Goal: Task Accomplishment & Management: Use online tool/utility

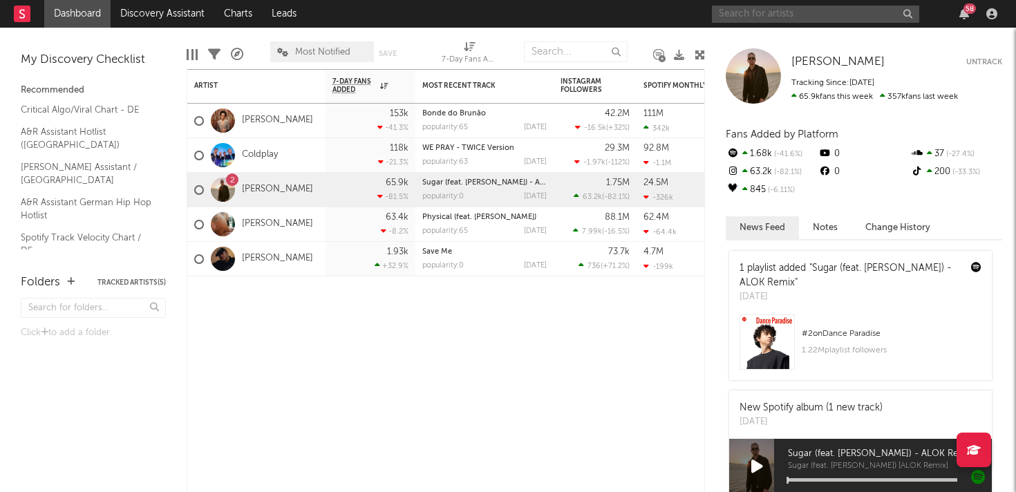
click at [764, 7] on input "text" at bounding box center [815, 14] width 207 height 17
type input "g"
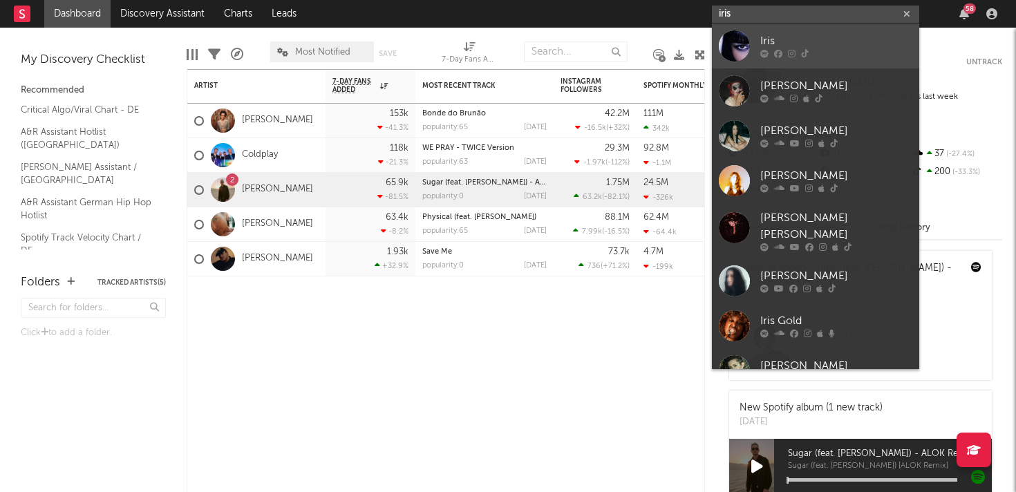
type input "iris"
click at [786, 35] on div "Iris" at bounding box center [836, 41] width 152 height 17
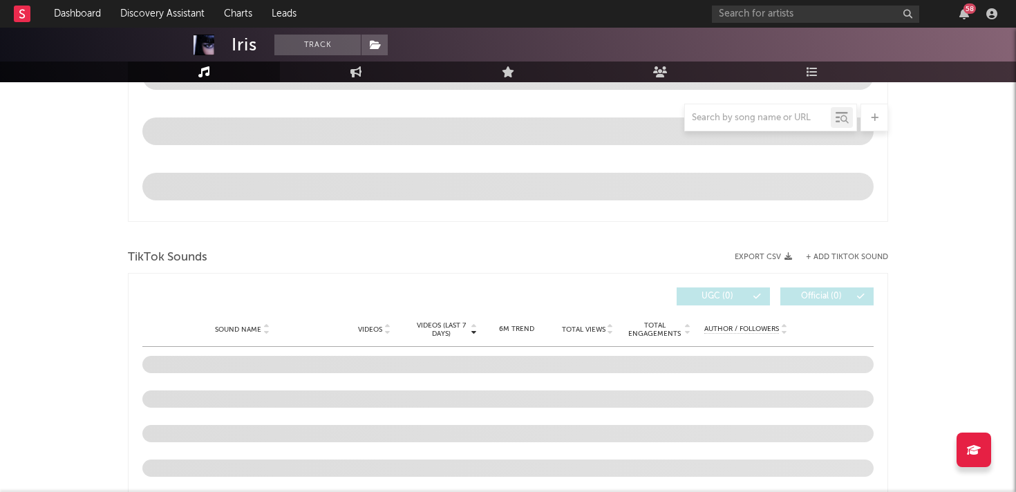
select select "6m"
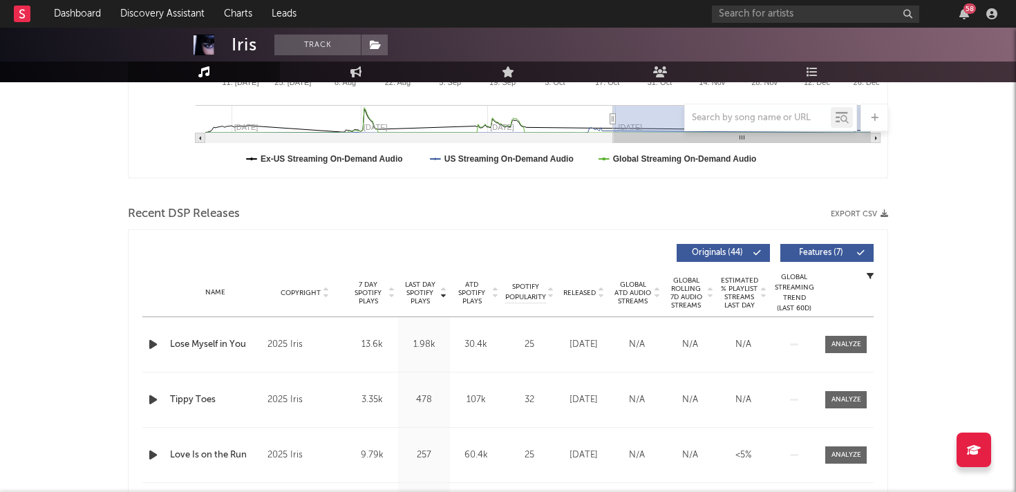
scroll to position [377, 0]
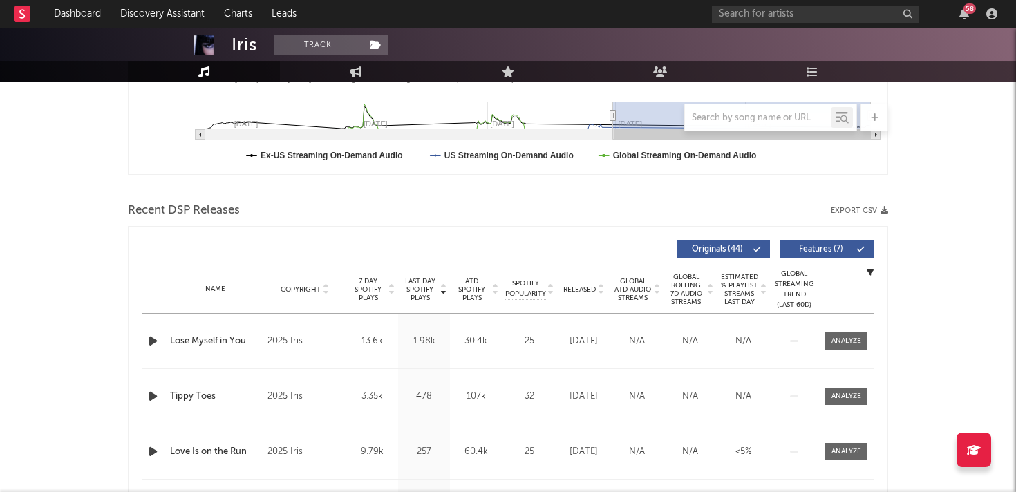
click at [747, 24] on div "58" at bounding box center [857, 14] width 290 height 28
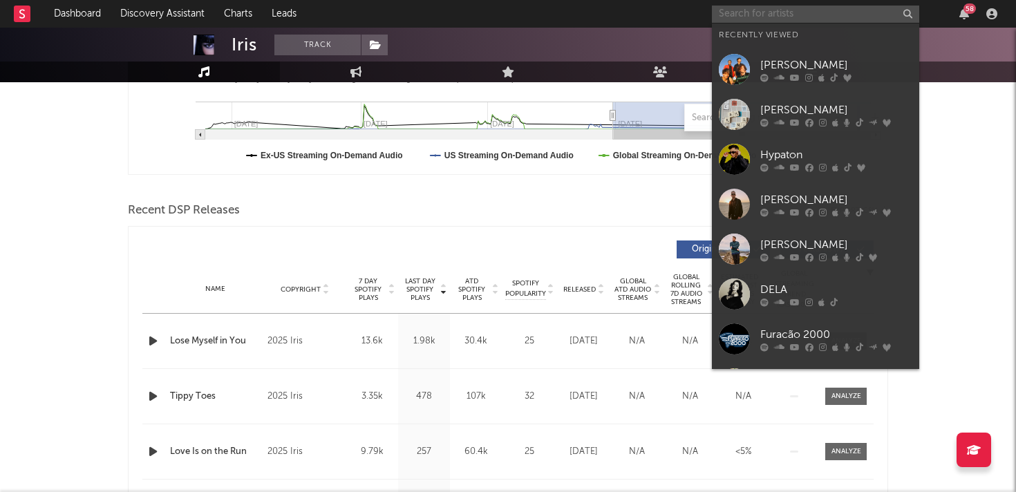
click at [747, 18] on input "text" at bounding box center [815, 14] width 207 height 17
paste input "[URL][DOMAIN_NAME]"
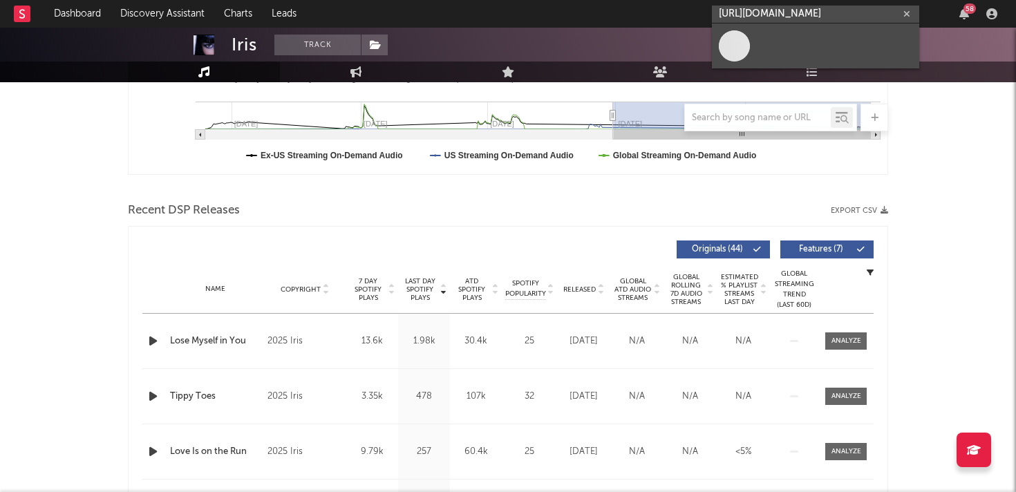
type input "[URL][DOMAIN_NAME]"
click at [762, 51] on link at bounding box center [815, 45] width 207 height 45
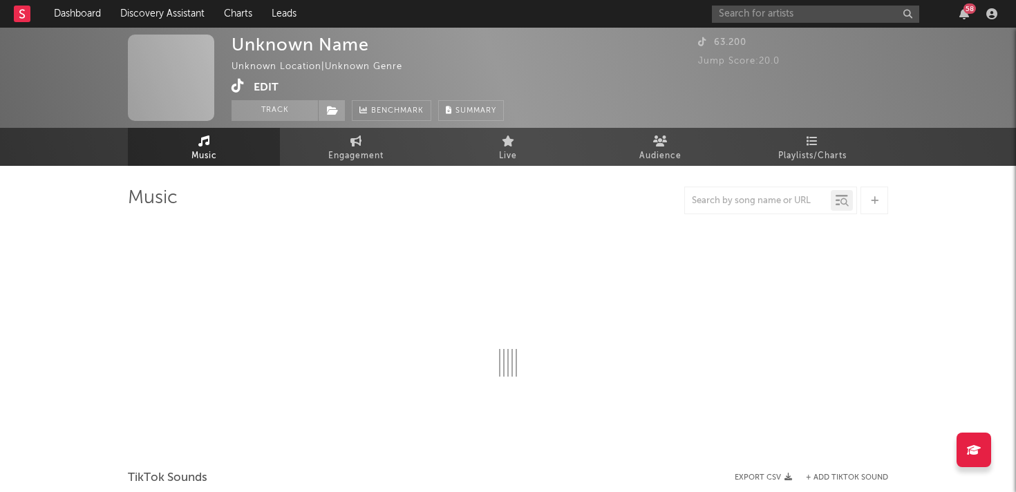
select select "1w"
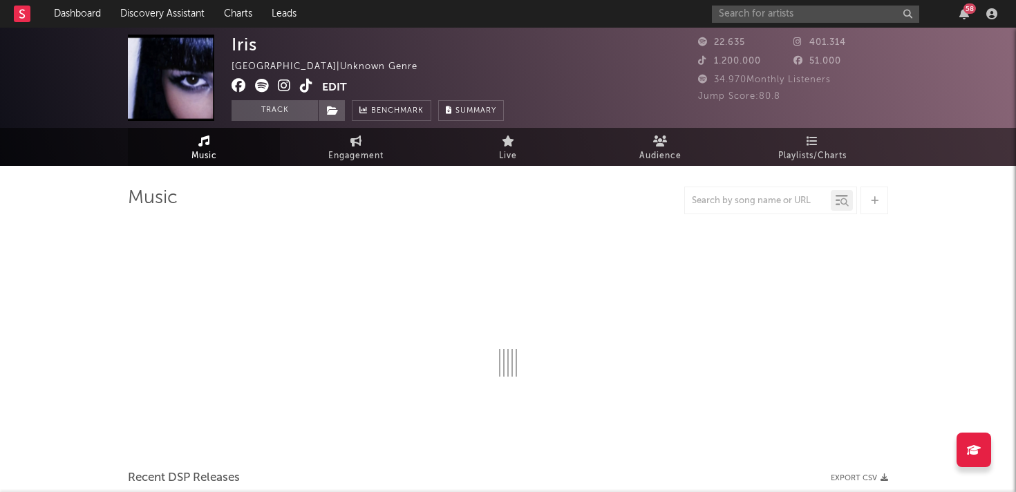
select select "6m"
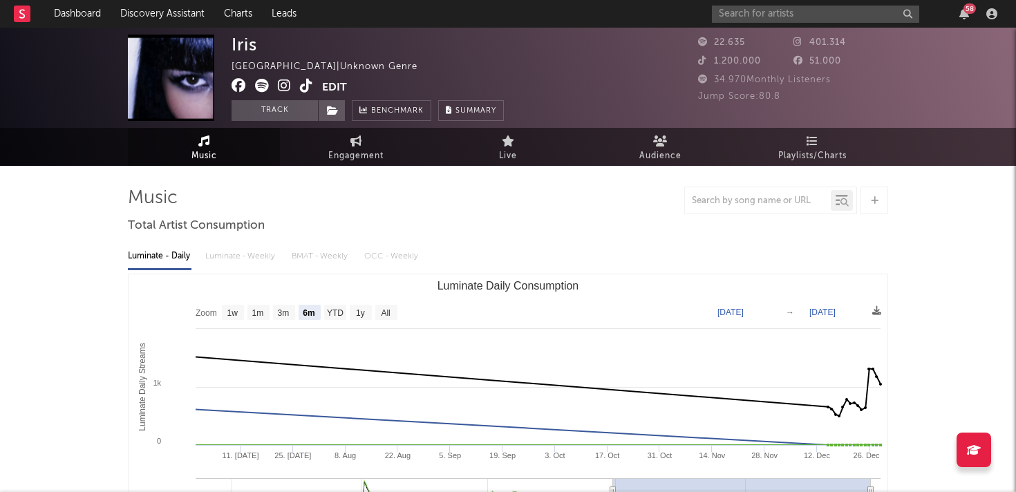
click at [261, 90] on icon at bounding box center [262, 86] width 14 height 14
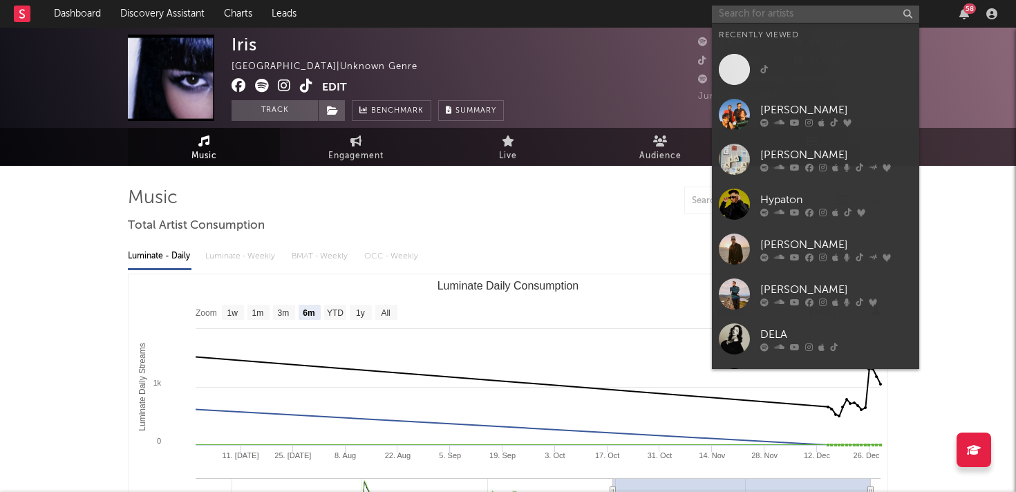
click at [810, 15] on input "text" at bounding box center [815, 14] width 207 height 17
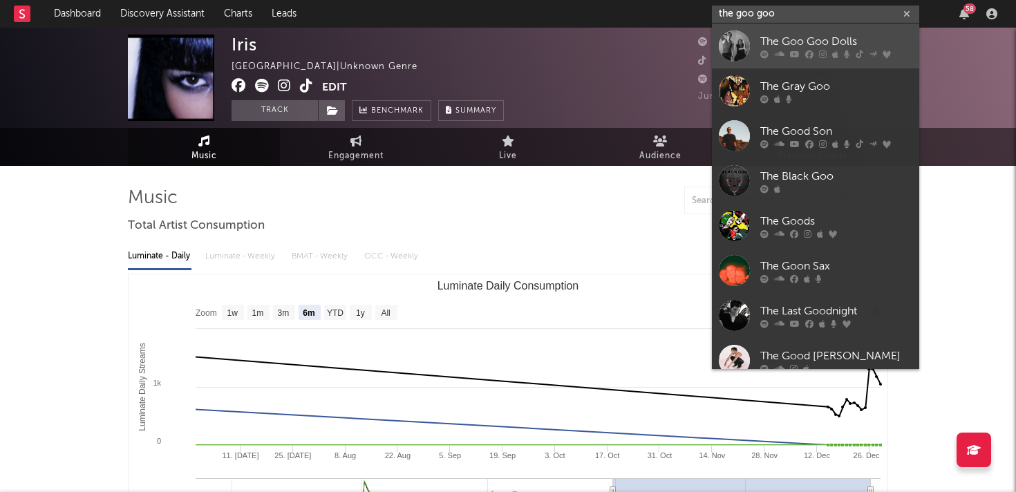
type input "the goo goo"
click at [868, 40] on div "The Goo Goo Dolls" at bounding box center [836, 41] width 152 height 17
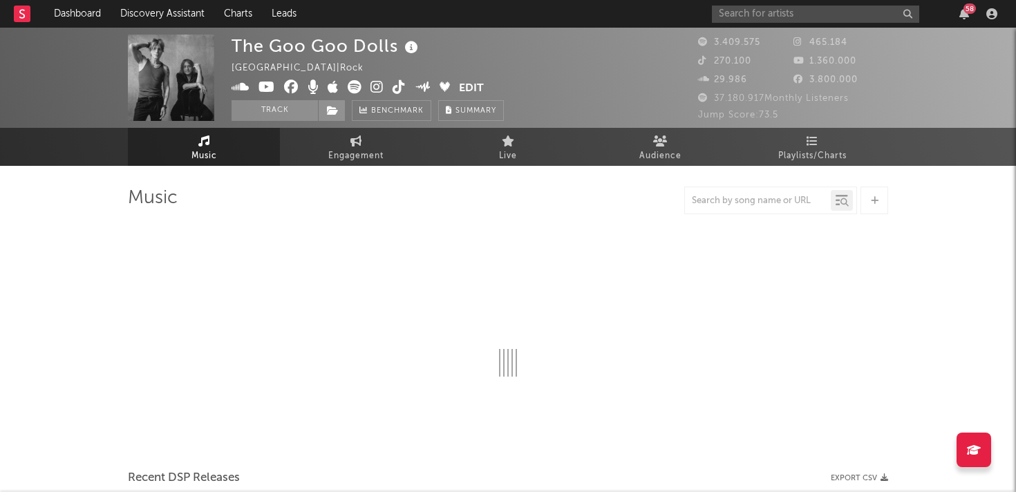
select select "6m"
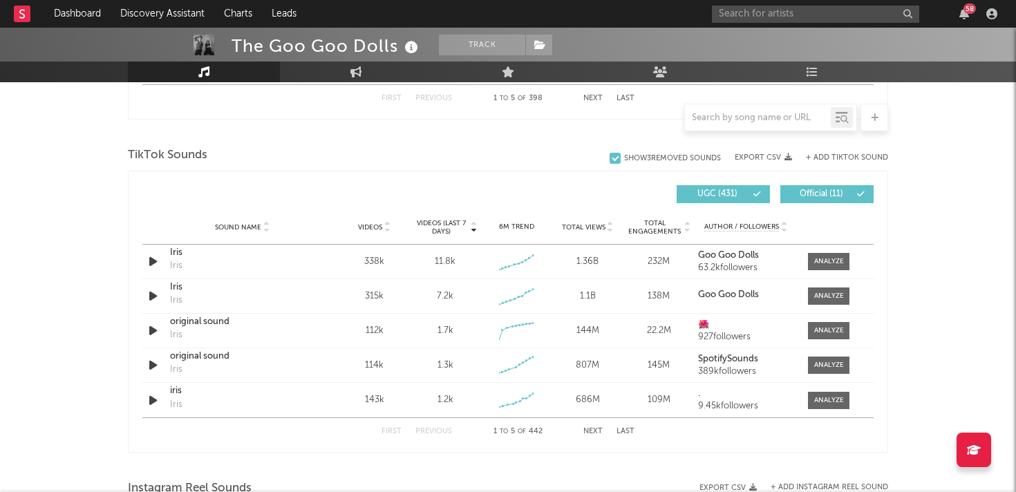
scroll to position [880, 0]
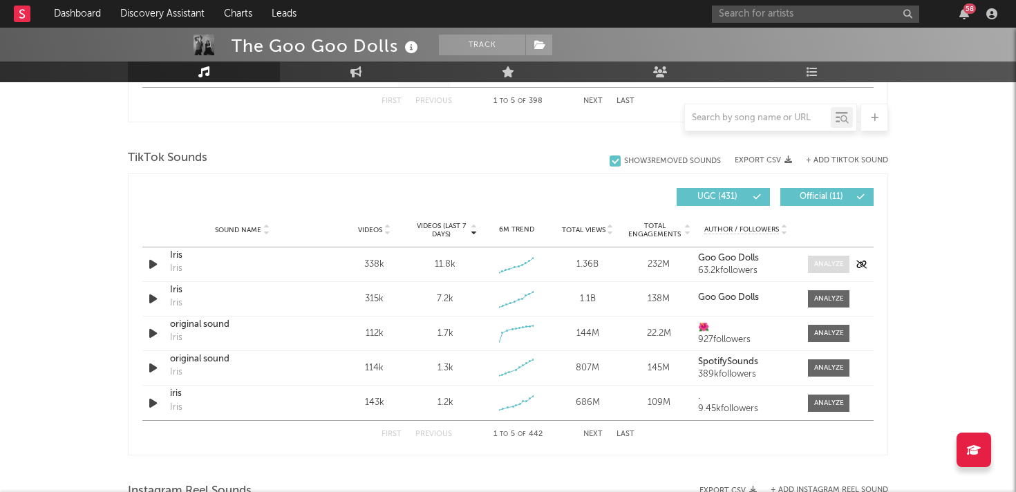
click at [839, 261] on div at bounding box center [829, 264] width 30 height 10
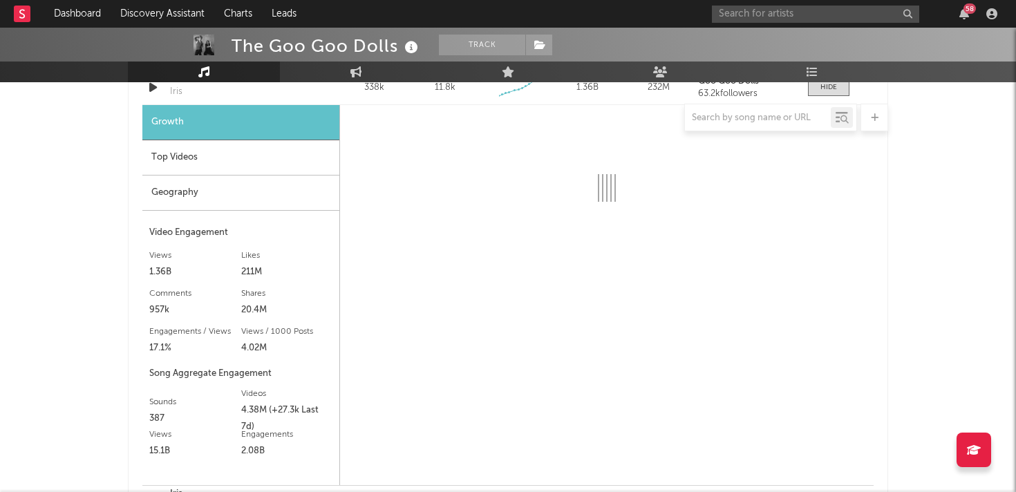
scroll to position [1040, 0]
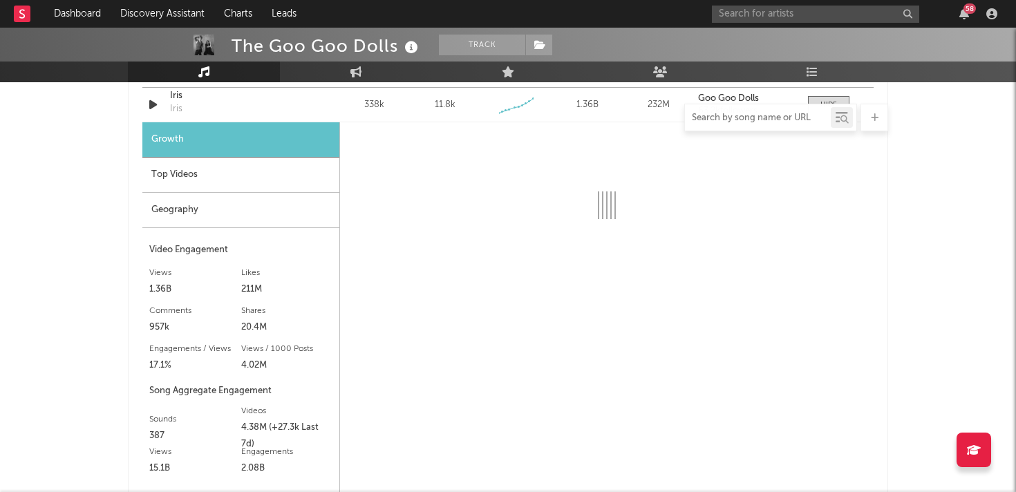
click at [761, 120] on input "text" at bounding box center [758, 118] width 146 height 11
paste input "[URL][DOMAIN_NAME]"
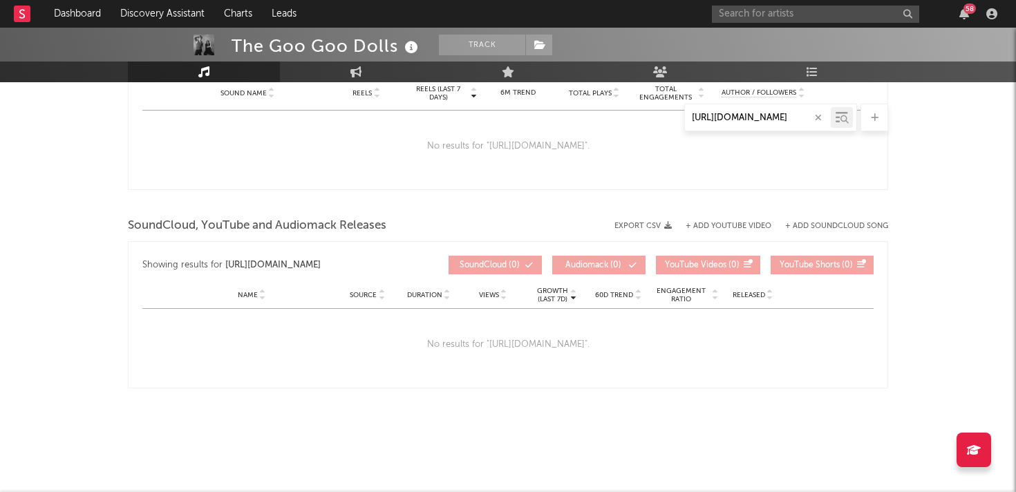
scroll to position [807, 0]
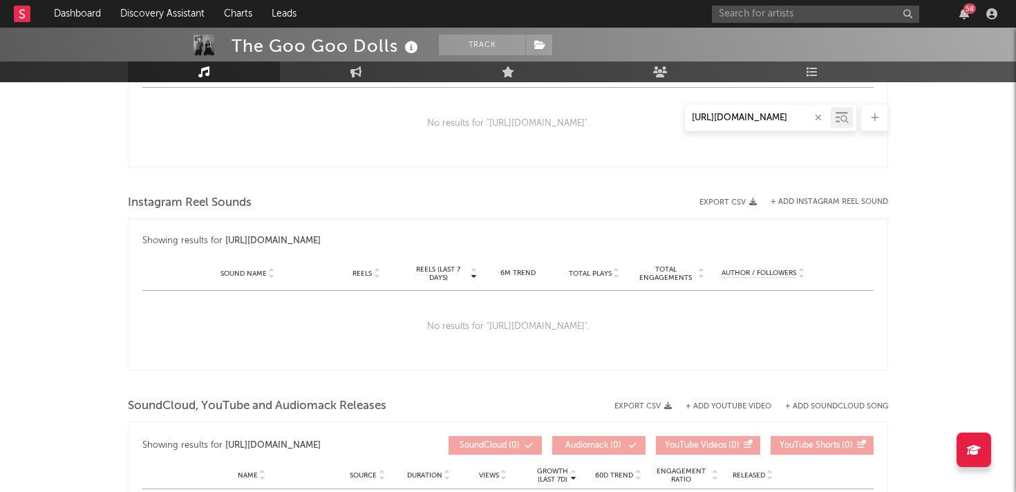
type input "[URL][DOMAIN_NAME]"
click at [871, 113] on icon at bounding box center [875, 117] width 8 height 9
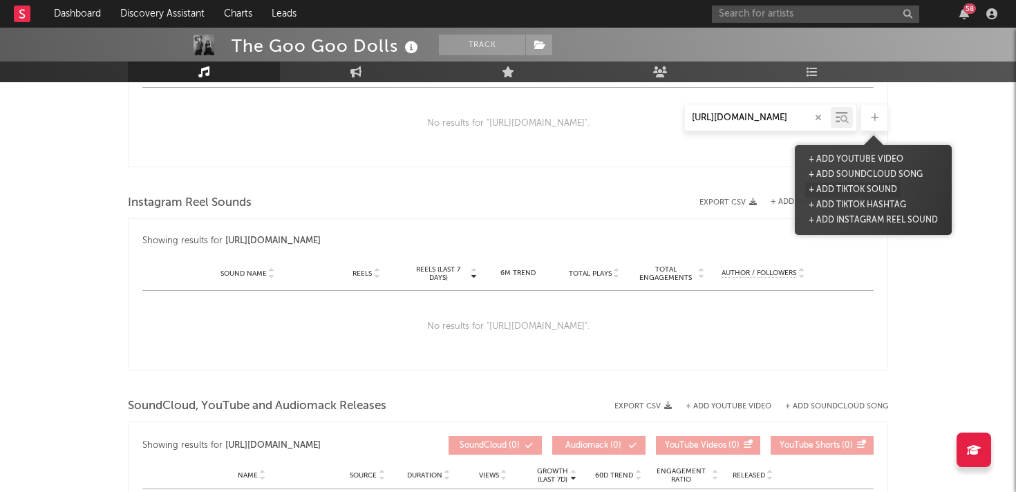
click at [818, 191] on button "+ Add TikTok Sound" at bounding box center [852, 189] width 95 height 15
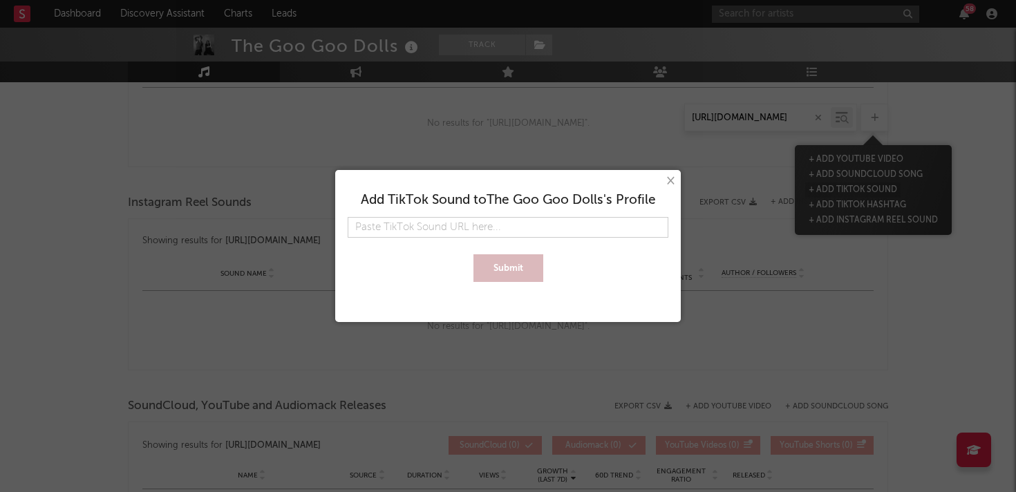
scroll to position [0, 0]
click at [596, 225] on input "text" at bounding box center [508, 227] width 321 height 21
paste input "[URL][DOMAIN_NAME]"
type input "[URL][DOMAIN_NAME]"
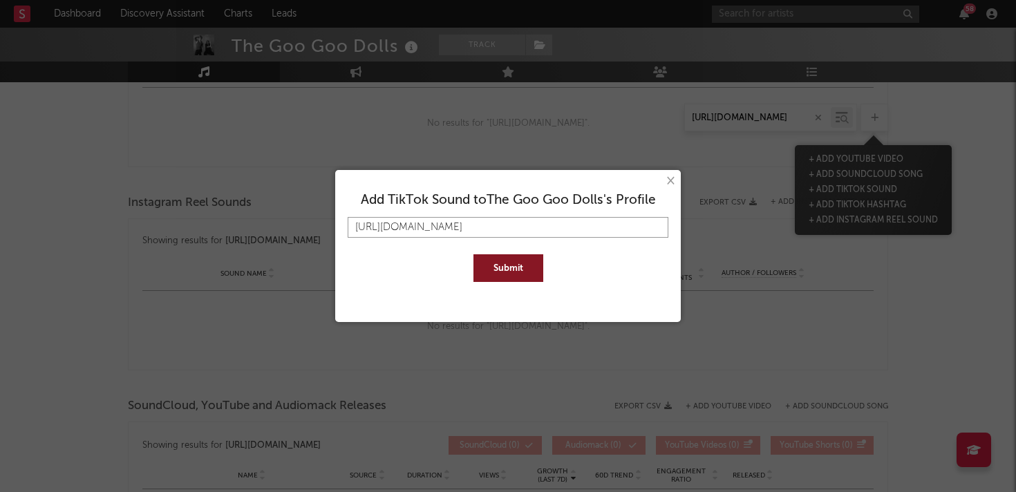
type input "[URL][DOMAIN_NAME]"
click at [509, 270] on button "Submit" at bounding box center [508, 268] width 70 height 28
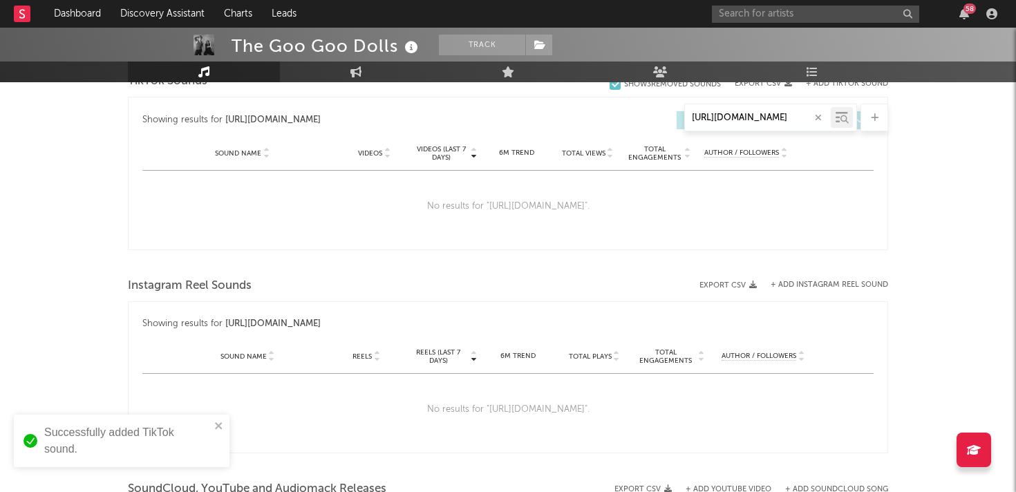
scroll to position [702, 0]
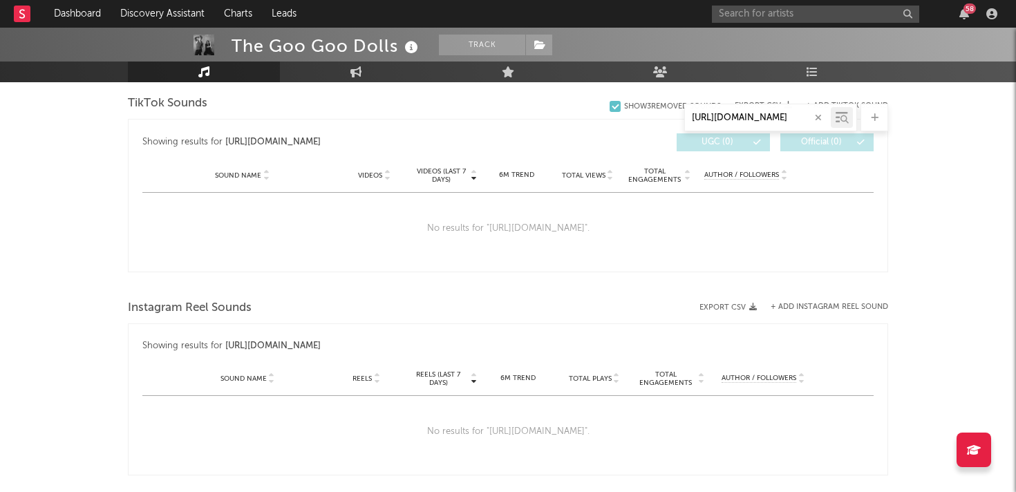
click at [817, 117] on icon "button" at bounding box center [818, 117] width 7 height 9
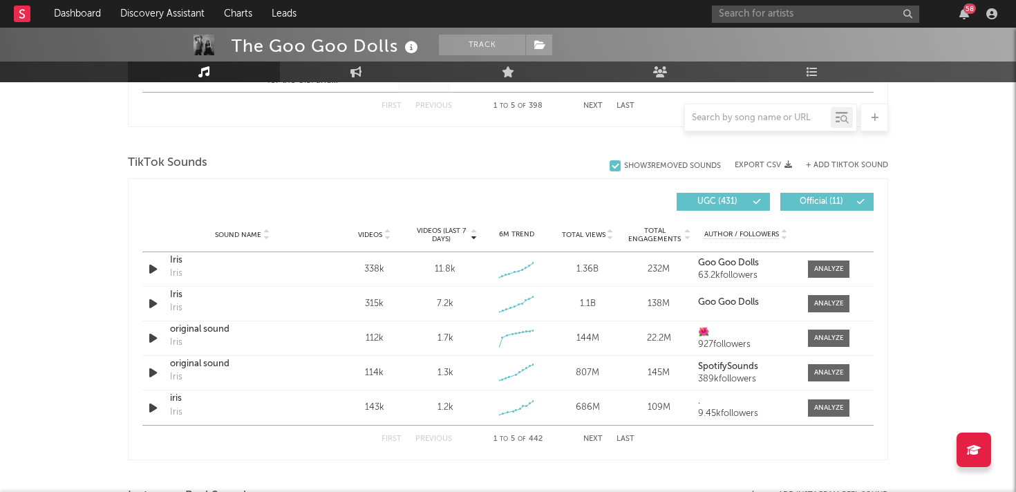
scroll to position [877, 0]
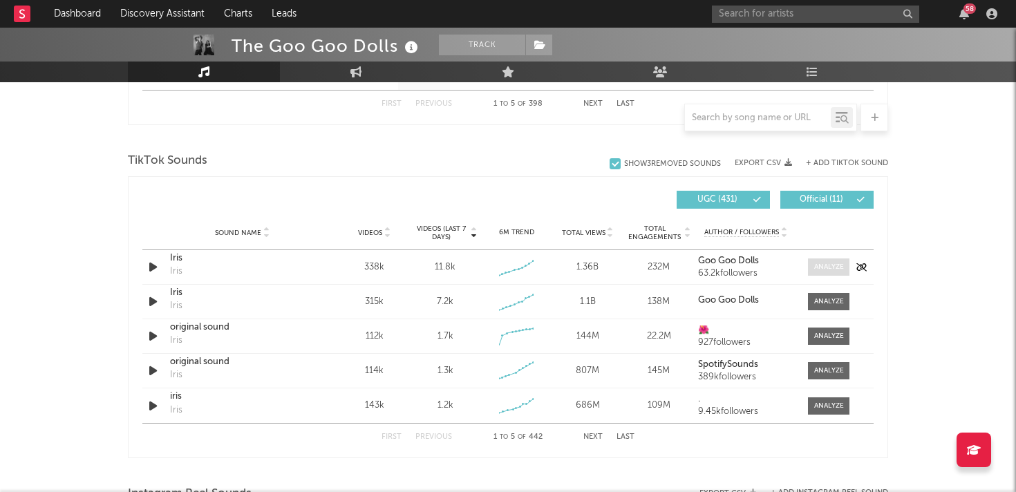
click at [834, 263] on div at bounding box center [829, 267] width 30 height 10
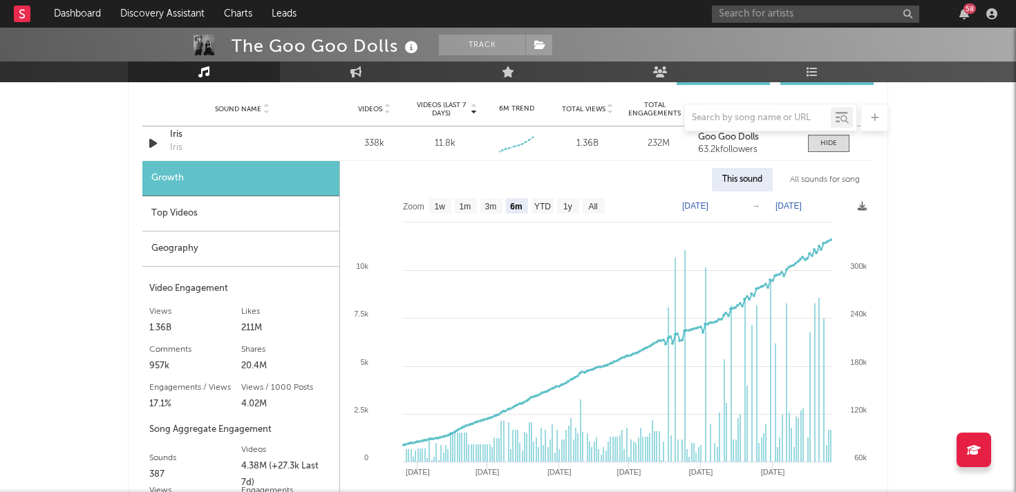
scroll to position [930, 0]
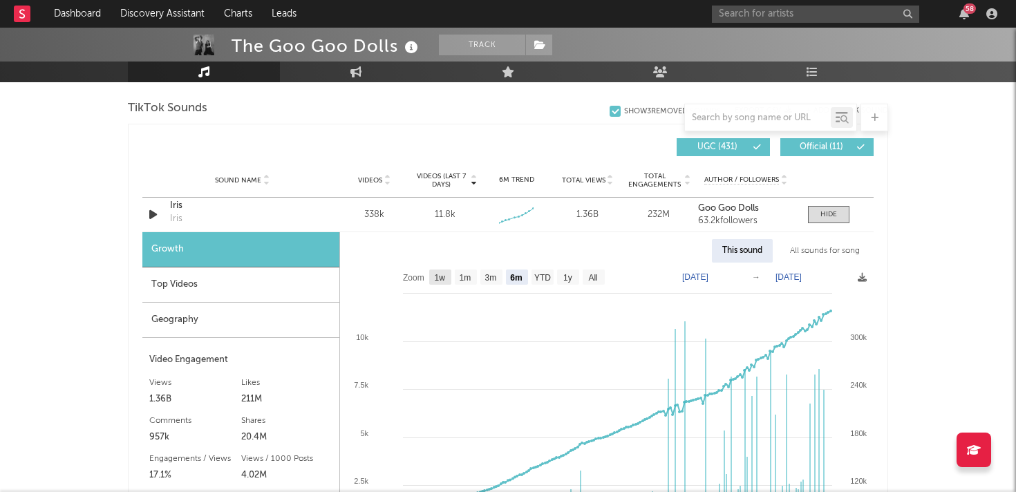
click at [432, 277] on rect at bounding box center [440, 277] width 22 height 15
select select "1w"
type input "[DATE]"
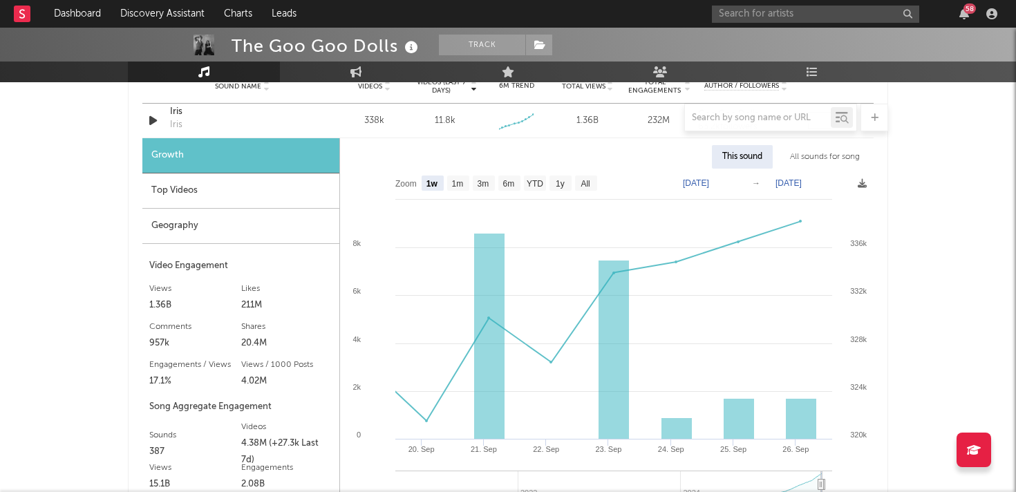
scroll to position [1032, 0]
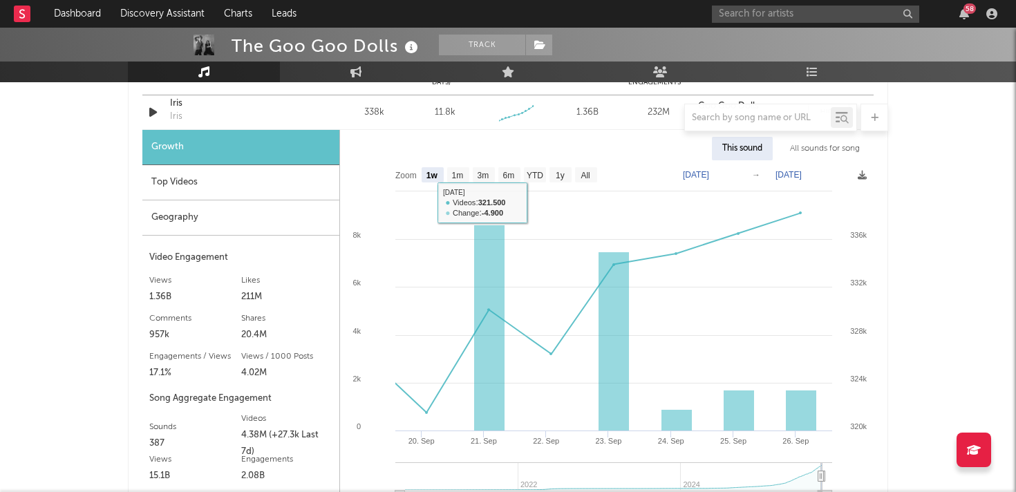
click at [162, 299] on div "1.36B" at bounding box center [195, 297] width 92 height 17
copy div "1.36B"
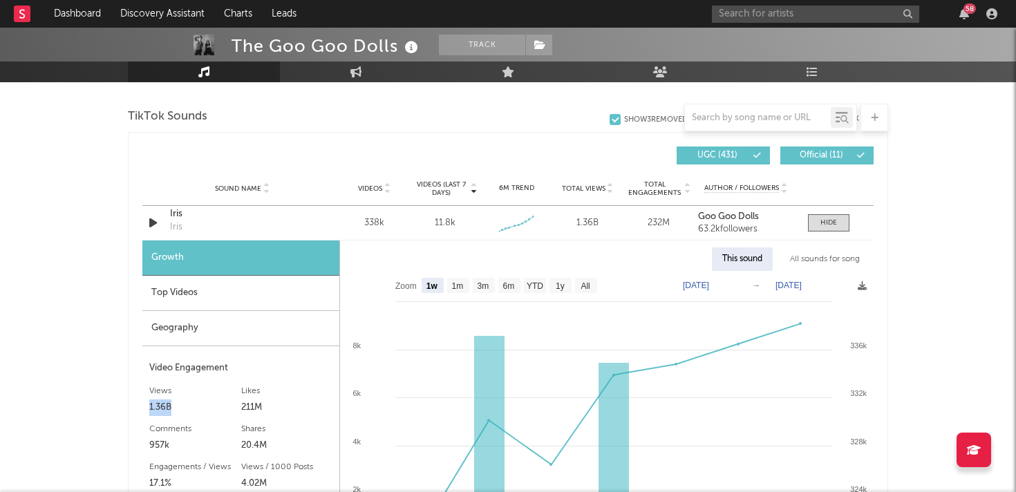
scroll to position [936, 0]
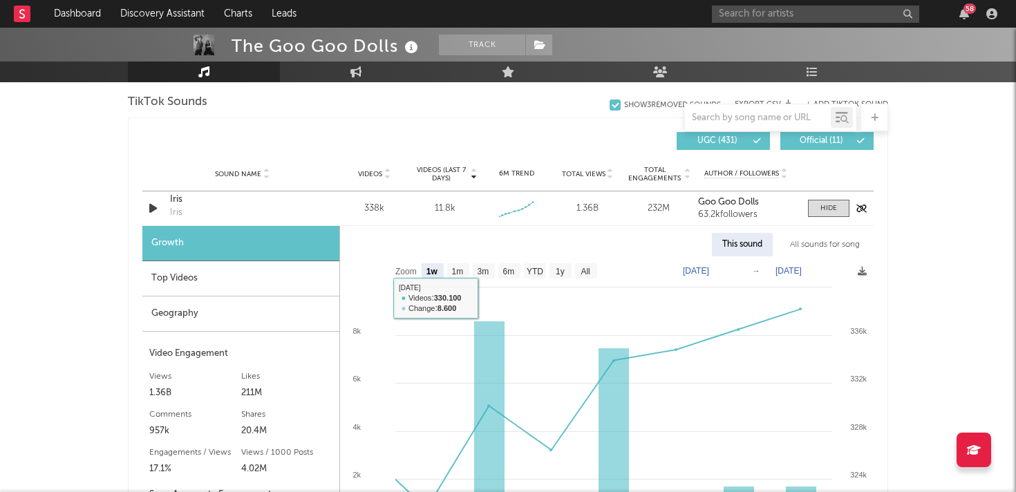
click at [371, 203] on div "338k" at bounding box center [374, 209] width 64 height 14
copy div "338k"
click at [661, 207] on div "232M" at bounding box center [659, 209] width 64 height 14
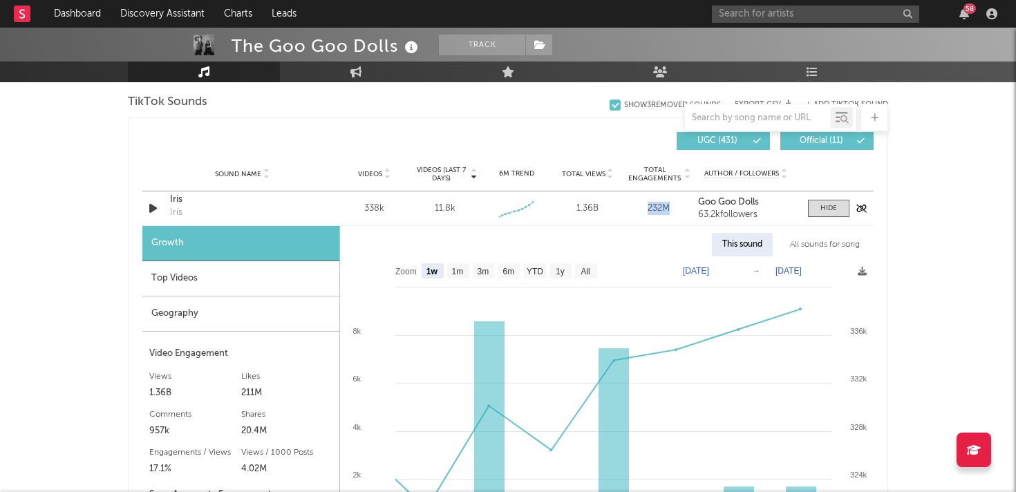
copy div "232M"
click at [216, 301] on div "Geography" at bounding box center [240, 314] width 197 height 35
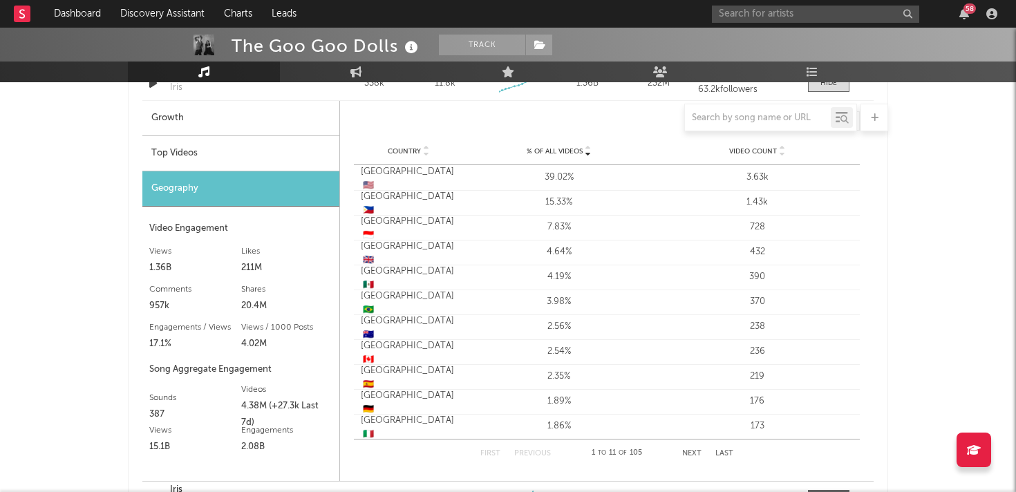
scroll to position [1063, 0]
click at [559, 395] on div "1.89%" at bounding box center [558, 400] width 191 height 14
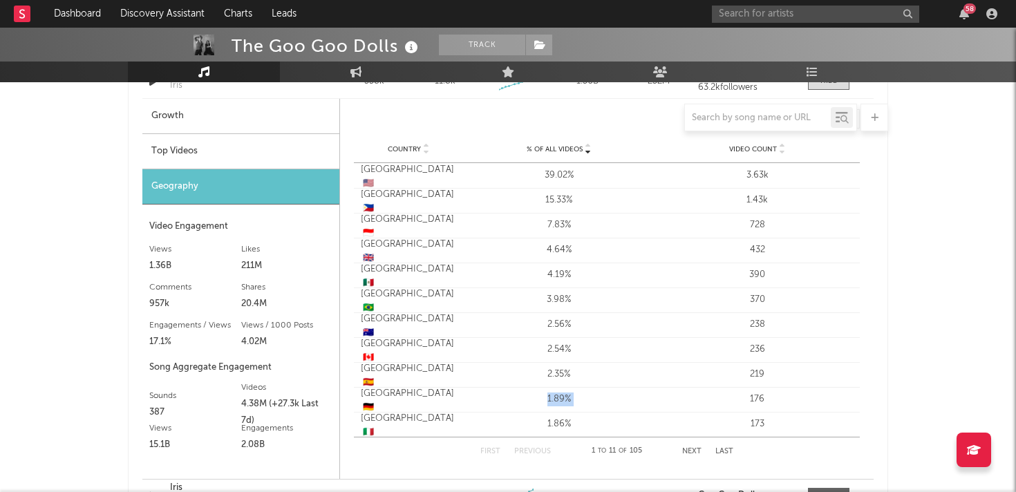
click at [559, 395] on div "1.89%" at bounding box center [558, 400] width 191 height 14
copy div "1.89% Video Count"
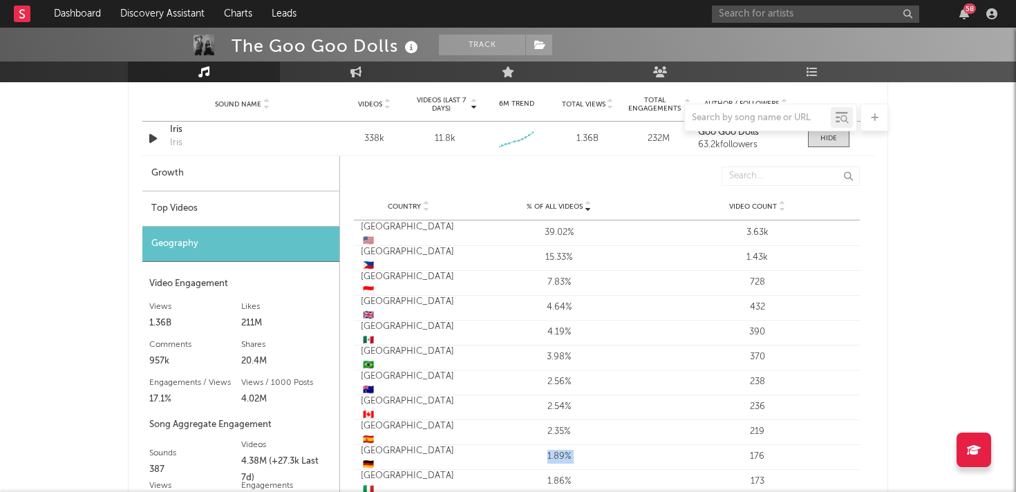
scroll to position [876, 0]
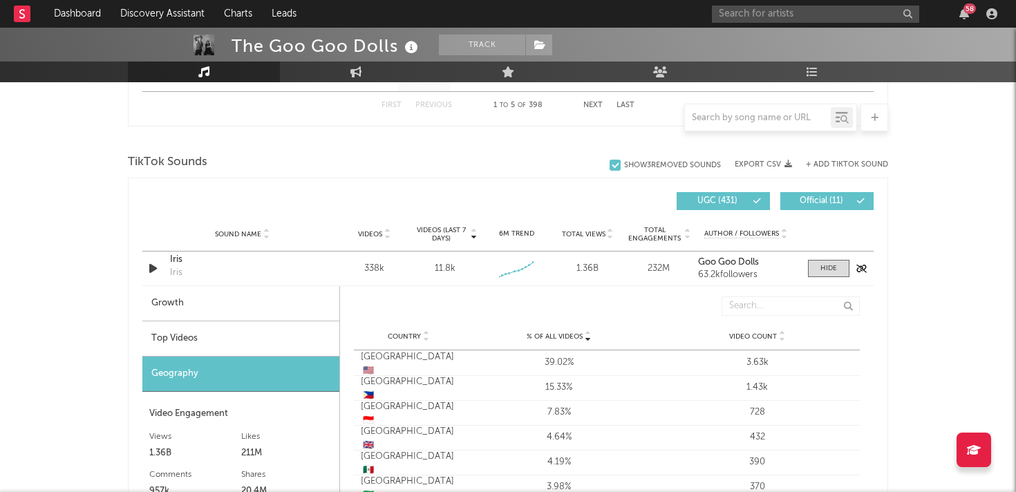
click at [444, 267] on div "11.8k" at bounding box center [445, 269] width 21 height 14
copy div "11.8k Weekly Growth % - 22.9 % 6M Trend Created with Highcharts 10.3.3 Total Vi…"
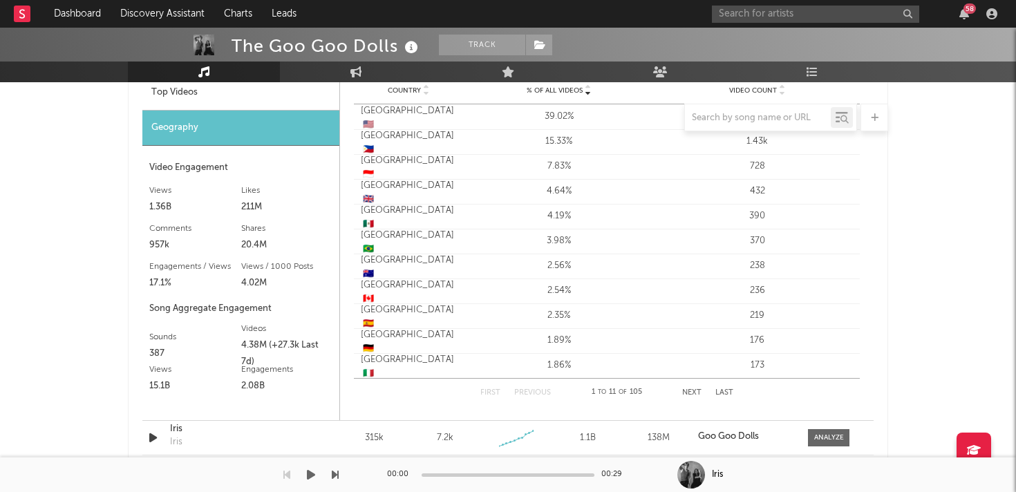
scroll to position [1199, 0]
